Goal: Task Accomplishment & Management: Complete application form

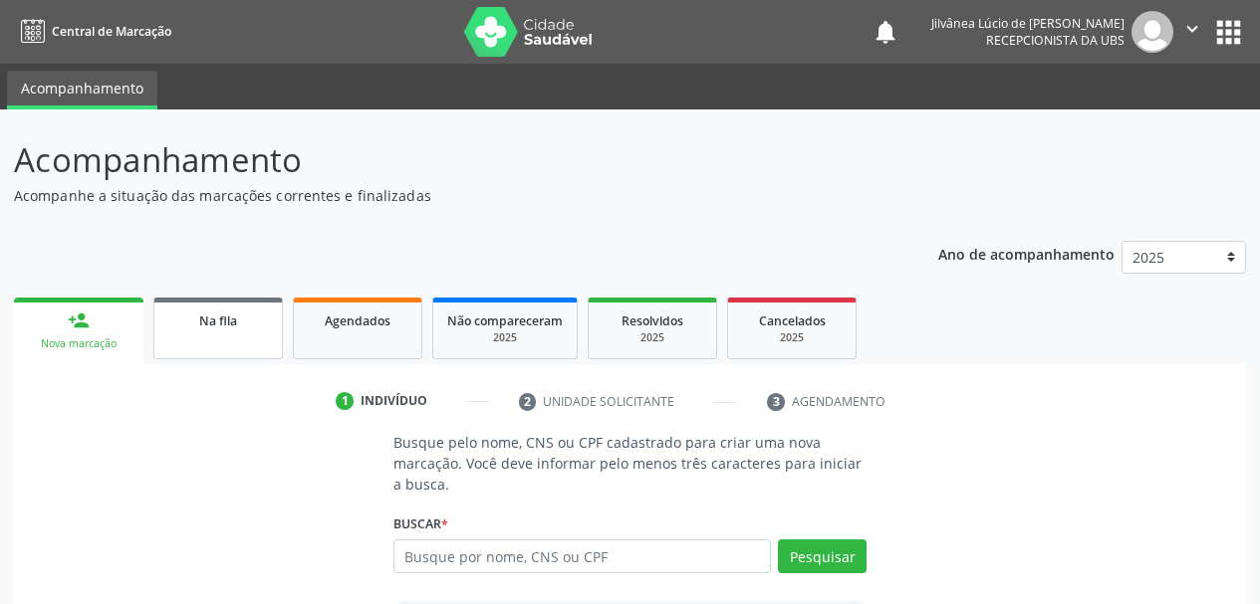
click at [207, 299] on link "Na fila" at bounding box center [217, 329] width 129 height 62
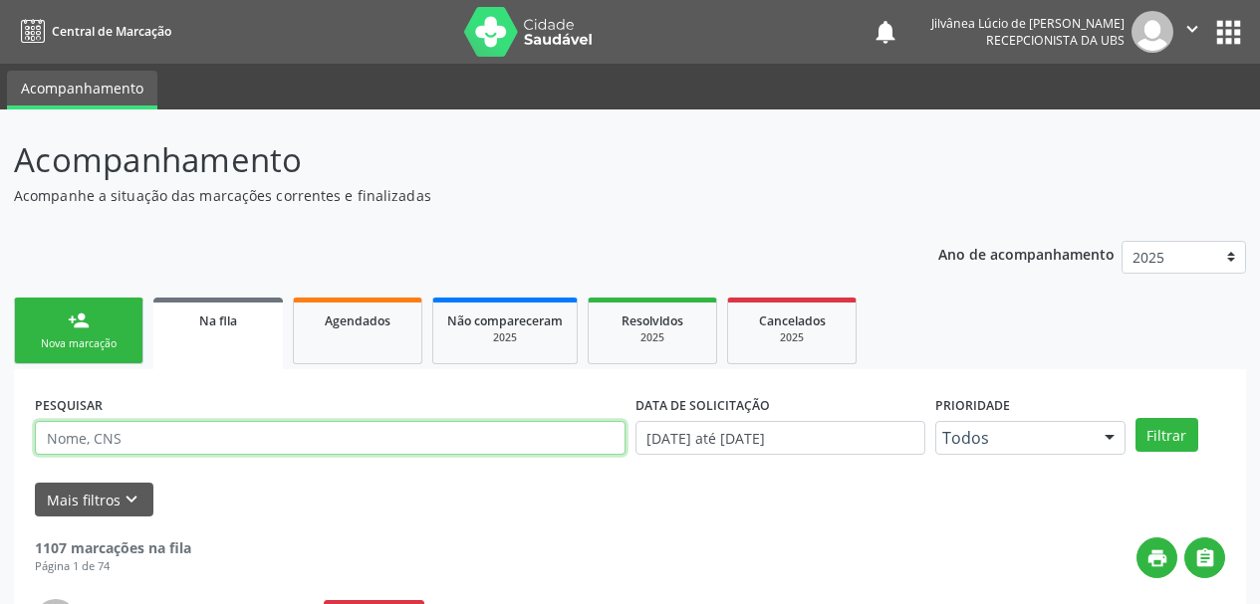
click at [264, 434] on input "text" at bounding box center [330, 438] width 591 height 34
click at [1135, 418] on button "Filtrar" at bounding box center [1166, 435] width 63 height 34
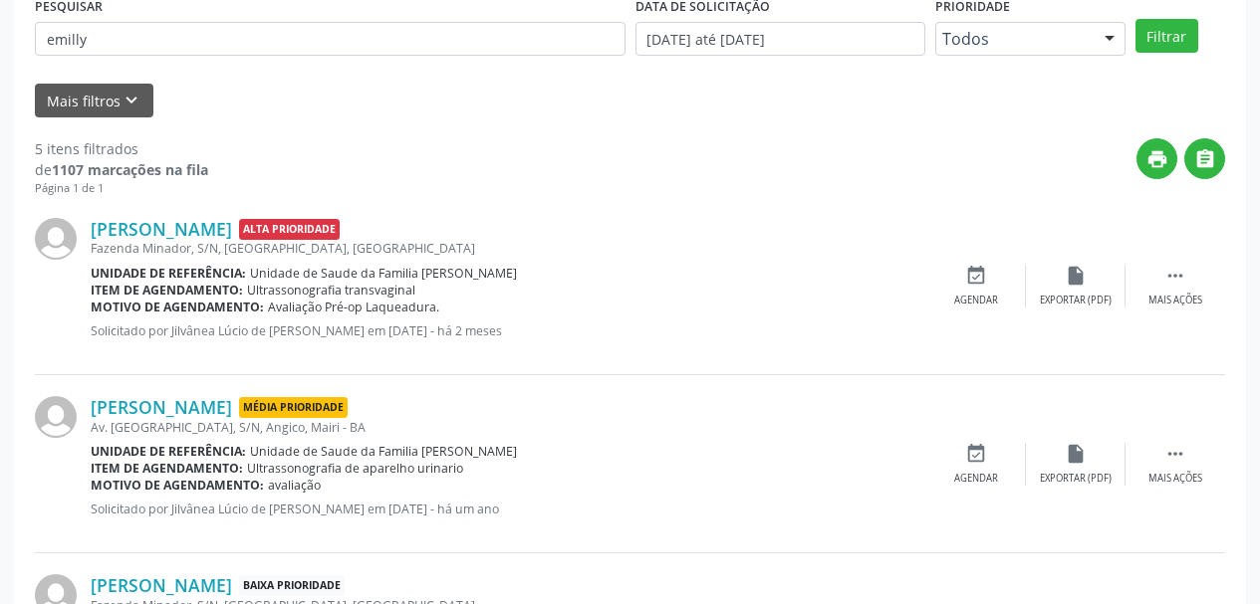
scroll to position [398, 0]
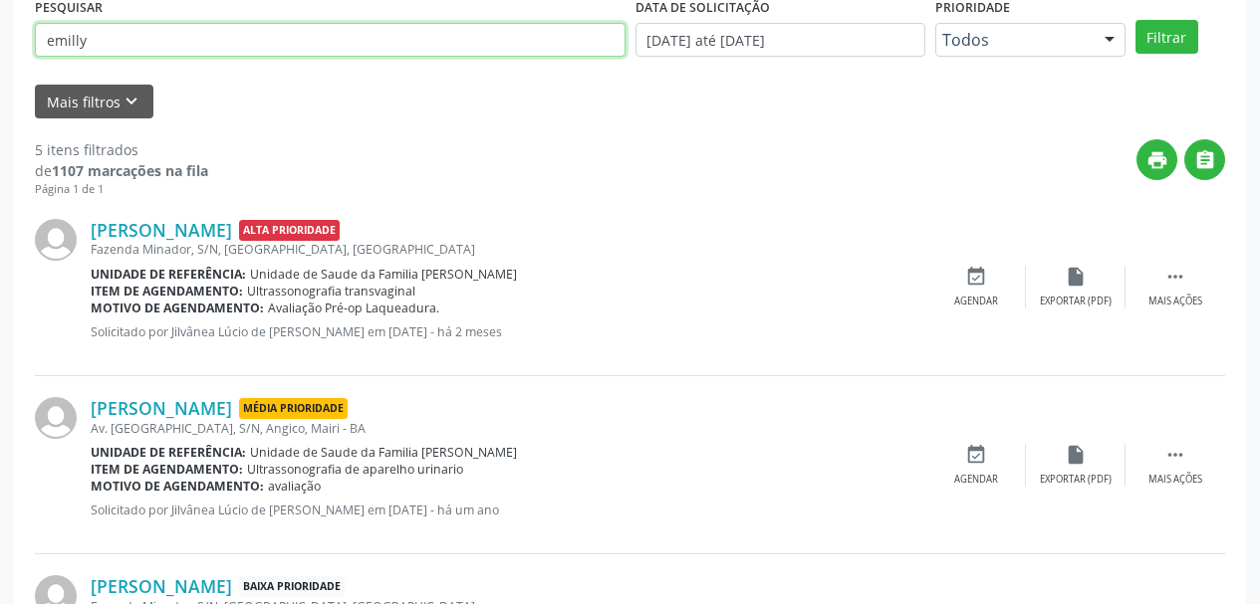
click at [119, 56] on input "emilly" at bounding box center [330, 40] width 591 height 34
click at [1135, 20] on button "Filtrar" at bounding box center [1166, 37] width 63 height 34
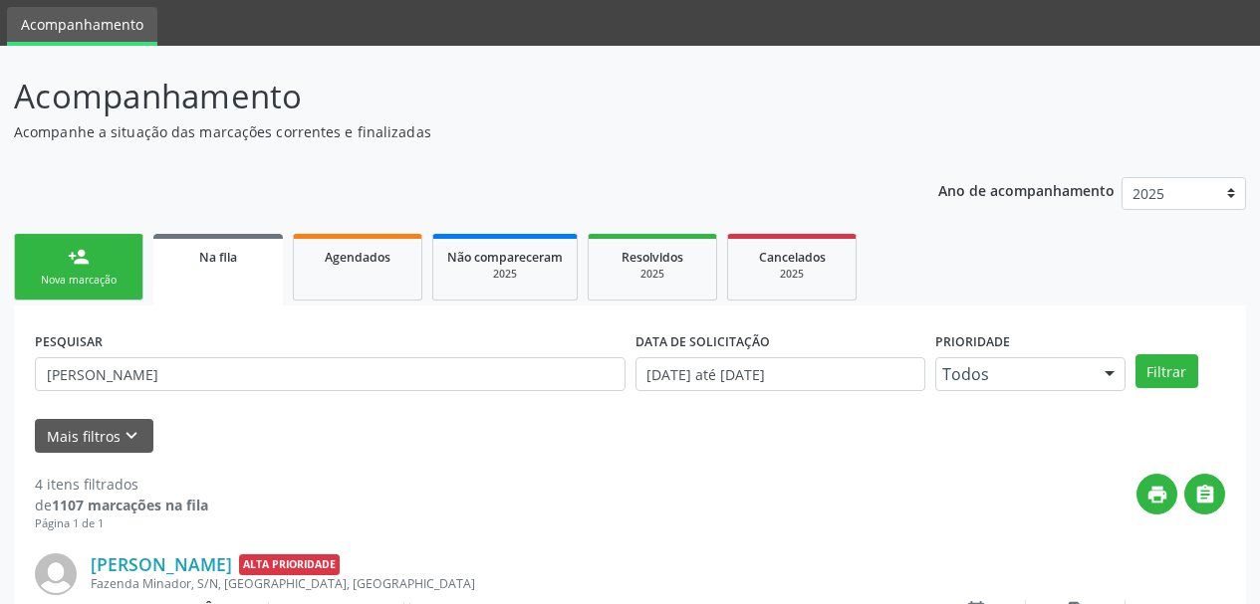
scroll to position [0, 0]
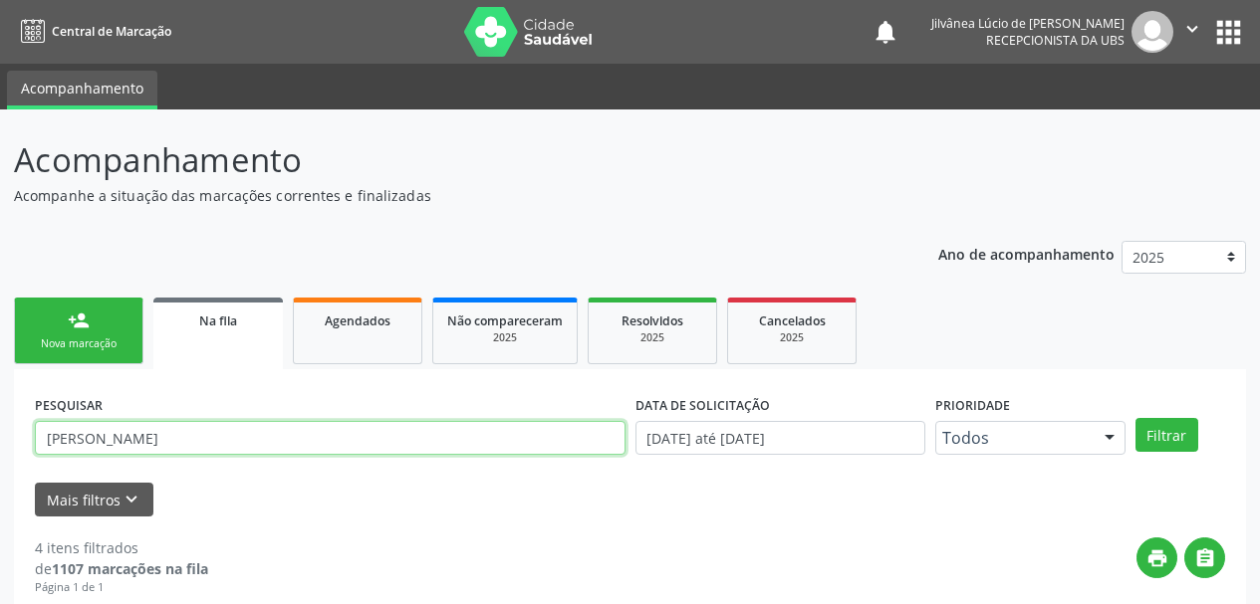
drag, startPoint x: 229, startPoint y: 446, endPoint x: 16, endPoint y: 469, distance: 214.3
type input "a"
type input "etevanio"
click at [1135, 418] on button "Filtrar" at bounding box center [1166, 435] width 63 height 34
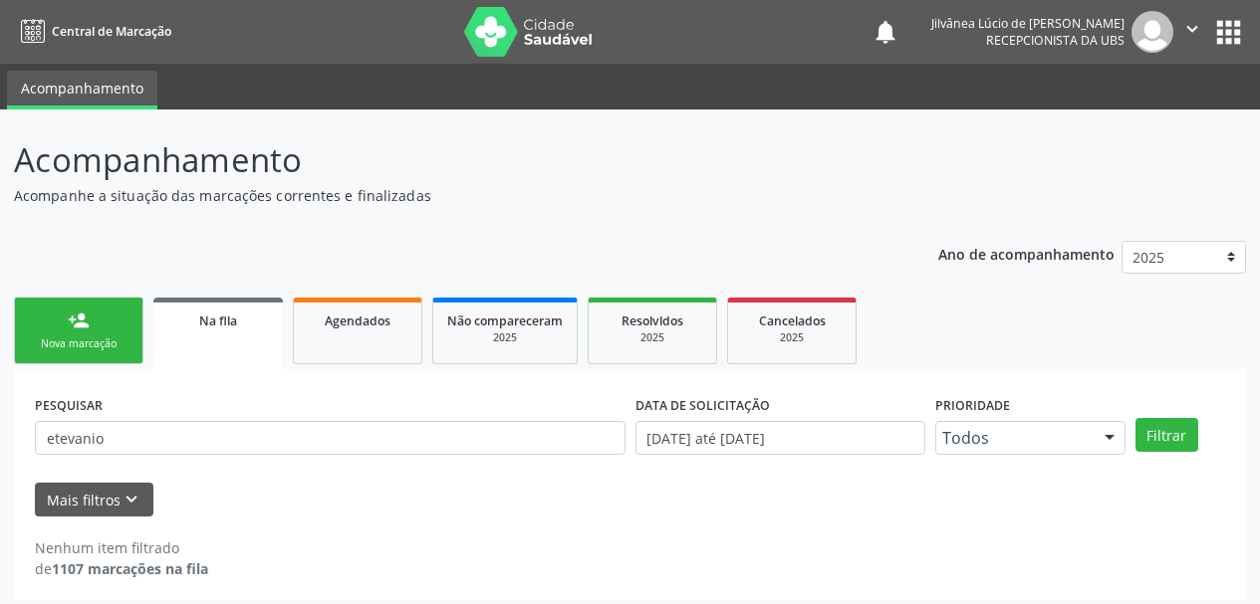
scroll to position [10, 0]
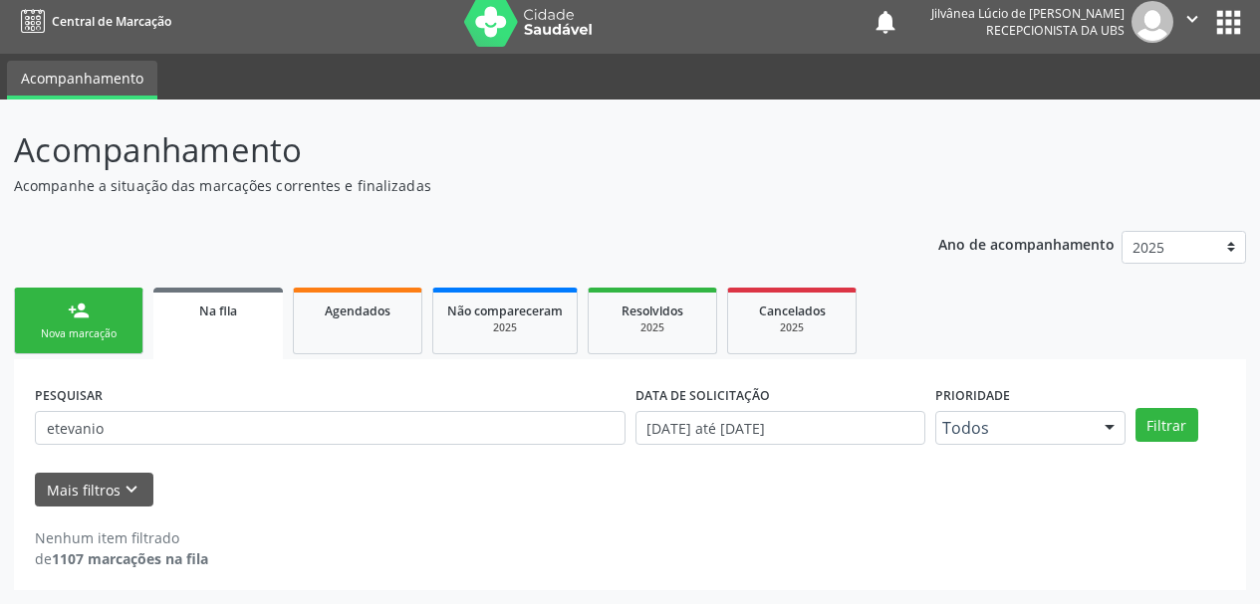
click at [81, 335] on div "Nova marcação" at bounding box center [79, 334] width 100 height 15
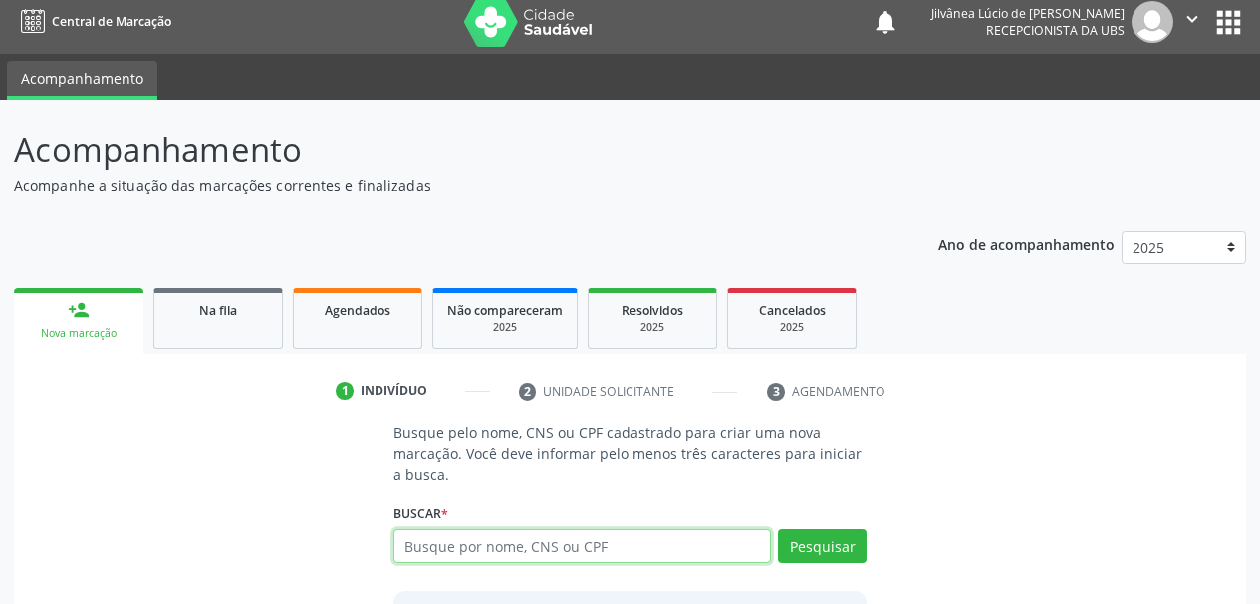
click at [468, 542] on input "text" at bounding box center [582, 547] width 378 height 34
type input "ADETINA SENHORINHA LIMA"
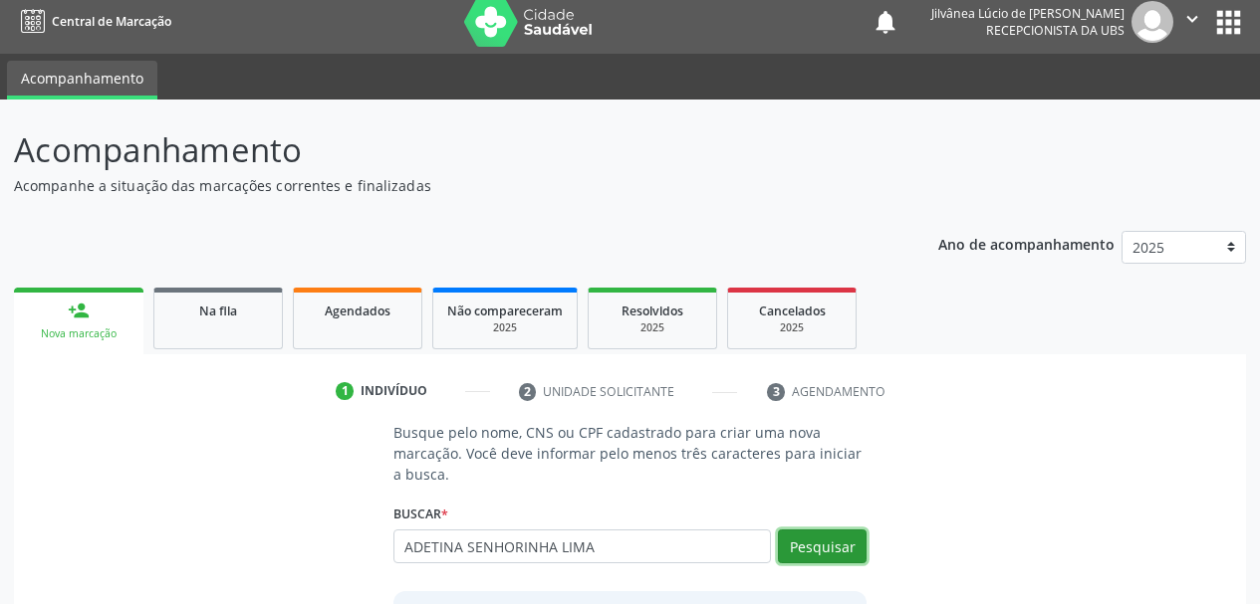
click at [847, 552] on button "Pesquisar" at bounding box center [822, 547] width 89 height 34
type input "ADETINA SENHORINHA LIMA"
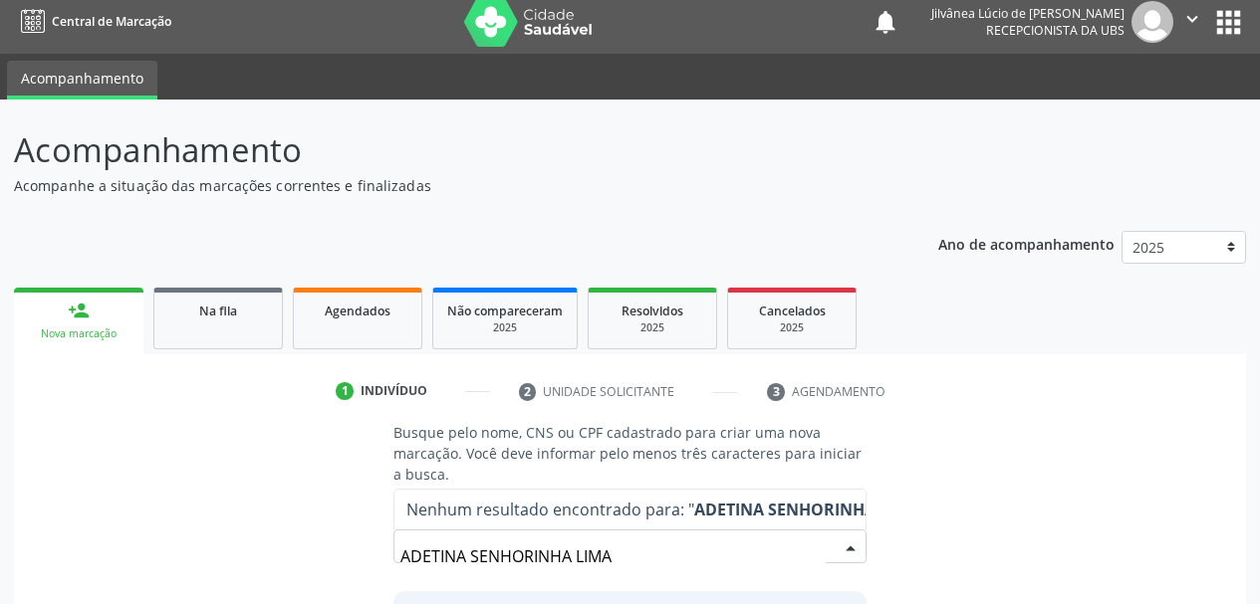
click at [568, 556] on input "ADETINA SENHORINHA LIMA" at bounding box center [613, 557] width 426 height 40
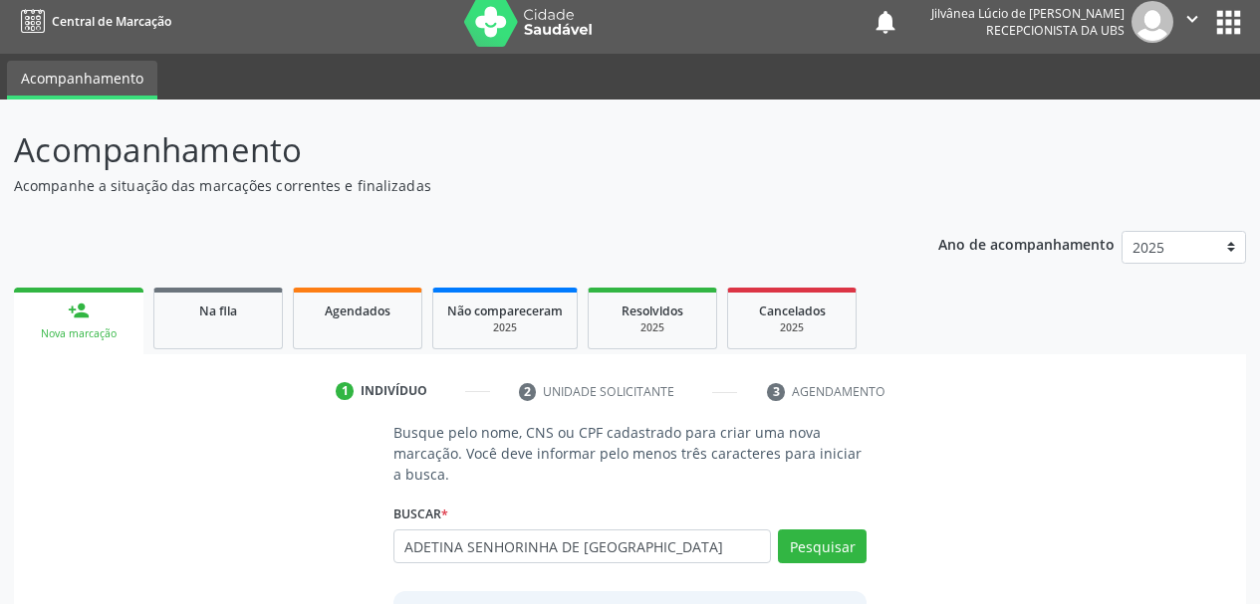
type input "ADETINA SENHORINHA DE [GEOGRAPHIC_DATA]"
drag, startPoint x: 615, startPoint y: 550, endPoint x: 287, endPoint y: 554, distance: 328.6
click at [287, 554] on div "Busque pelo nome, CNS ou CPF cadastrado para criar uma nova marcação. Você deve…" at bounding box center [630, 586] width 1204 height 328
click at [197, 337] on link "Na fila" at bounding box center [217, 319] width 129 height 62
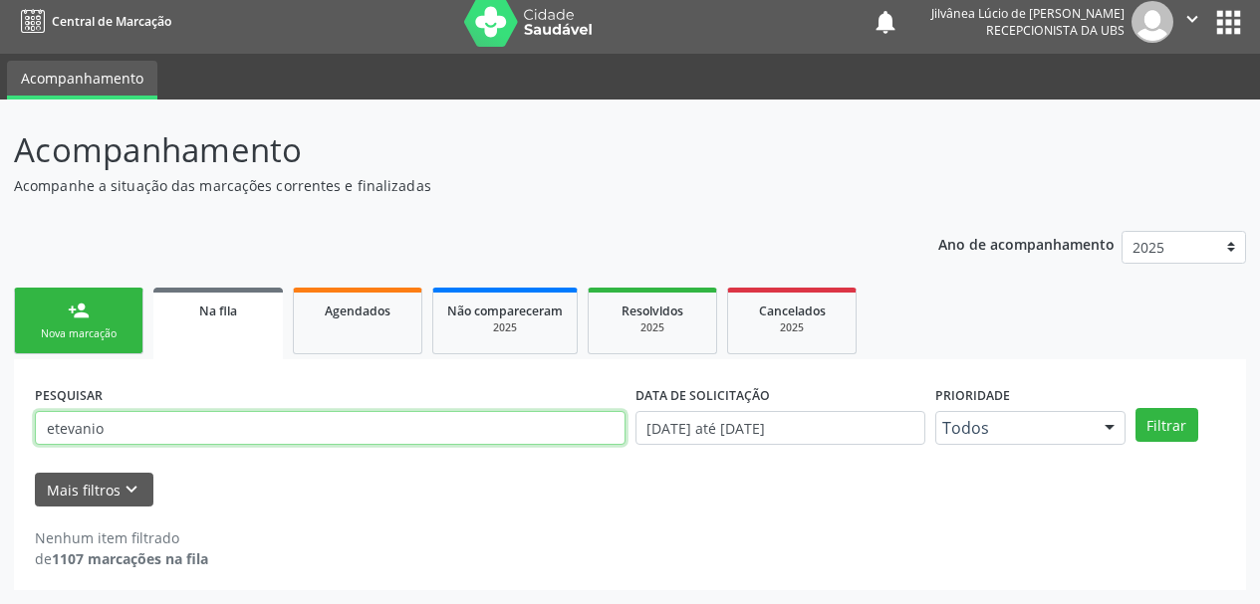
drag, startPoint x: 168, startPoint y: 421, endPoint x: 0, endPoint y: 426, distance: 168.4
click at [0, 426] on div "Acompanhamento Acompanhe a situação das marcações correntes e finalizadas Relat…" at bounding box center [630, 352] width 1260 height 505
type input "adriele rosário"
click at [1135, 408] on button "Filtrar" at bounding box center [1166, 425] width 63 height 34
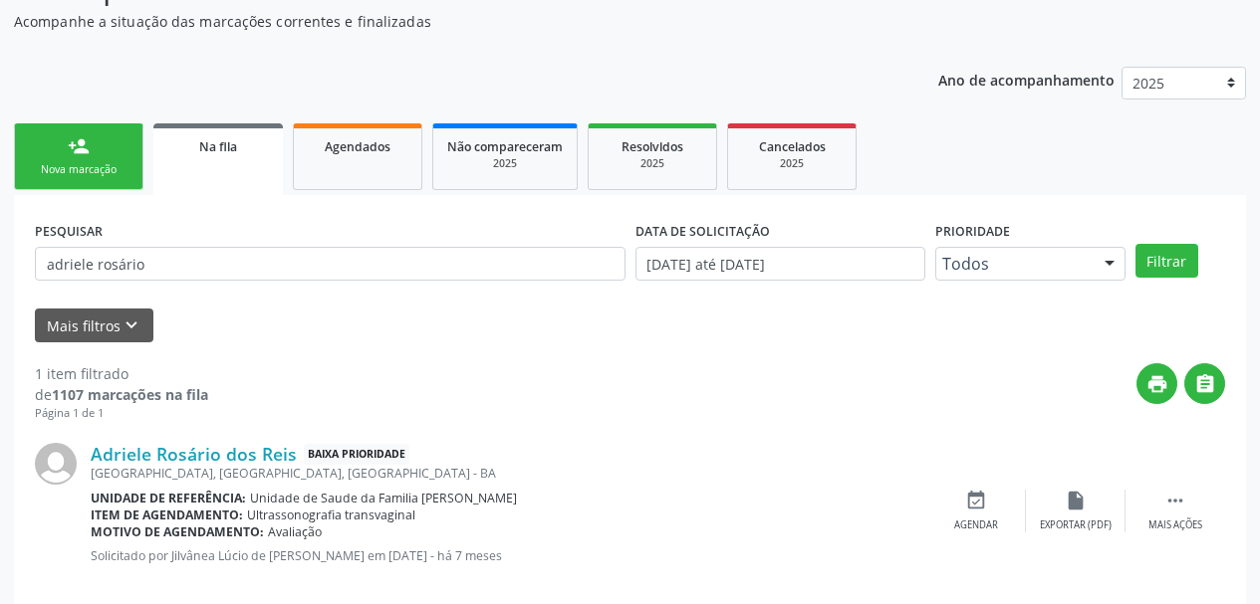
scroll to position [204, 0]
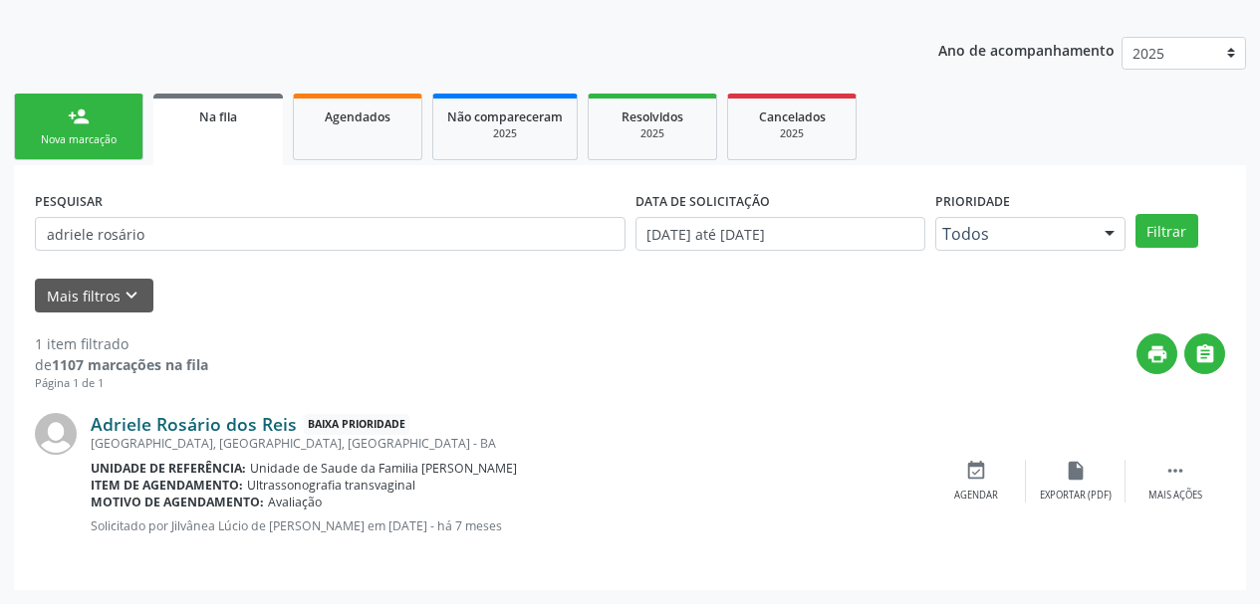
click at [221, 432] on link "Adriele Rosário dos Reis" at bounding box center [194, 424] width 206 height 22
